Goal: Task Accomplishment & Management: Complete application form

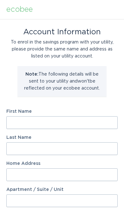
click at [91, 122] on input "First Name" at bounding box center [61, 122] width 111 height 13
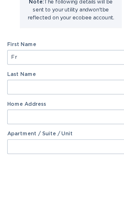
type input "F"
type input "[PERSON_NAME]"
click at [73, 142] on input "Last Name" at bounding box center [61, 148] width 111 height 13
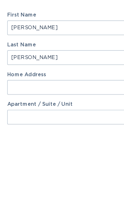
type input "[PERSON_NAME]"
click at [74, 168] on input "Home Address" at bounding box center [61, 174] width 111 height 13
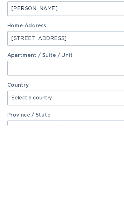
type input "[STREET_ADDRESS]"
click at [77, 179] on select "Select a country [GEOGRAPHIC_DATA] [GEOGRAPHIC_DATA]" at bounding box center [61, 185] width 111 height 13
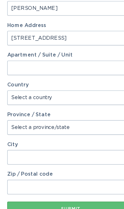
select select "US"
click at [90, 122] on select "Select a province/state [US_STATE] [US_STATE] [US_STATE] [US_STATE] [US_STATE] …" at bounding box center [61, 128] width 111 height 13
select select "SC"
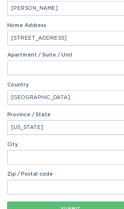
click at [77, 148] on input "City" at bounding box center [61, 154] width 111 height 13
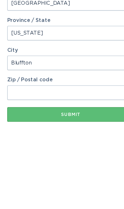
type input "Bluffton"
click at [78, 174] on input "Zip / Postal code" at bounding box center [61, 180] width 111 height 13
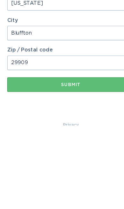
type input "29909"
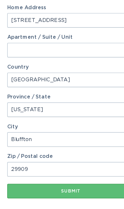
click at [77, 164] on button "Submit" at bounding box center [61, 167] width 111 height 13
